Goal: Task Accomplishment & Management: Use online tool/utility

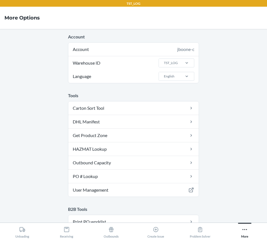
scroll to position [28, 0]
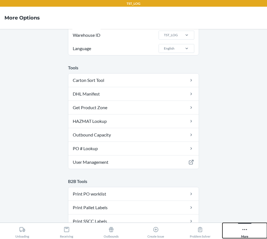
click at [250, 229] on button "More" at bounding box center [245, 230] width 45 height 15
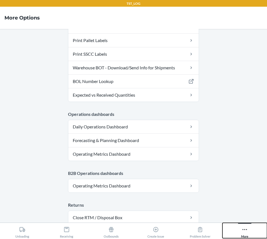
scroll to position [310, 0]
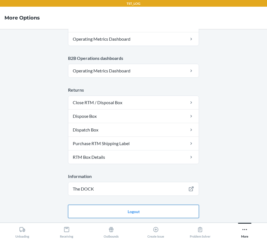
click at [126, 212] on button "Logout" at bounding box center [133, 211] width 131 height 13
